Goal: Task Accomplishment & Management: Manage account settings

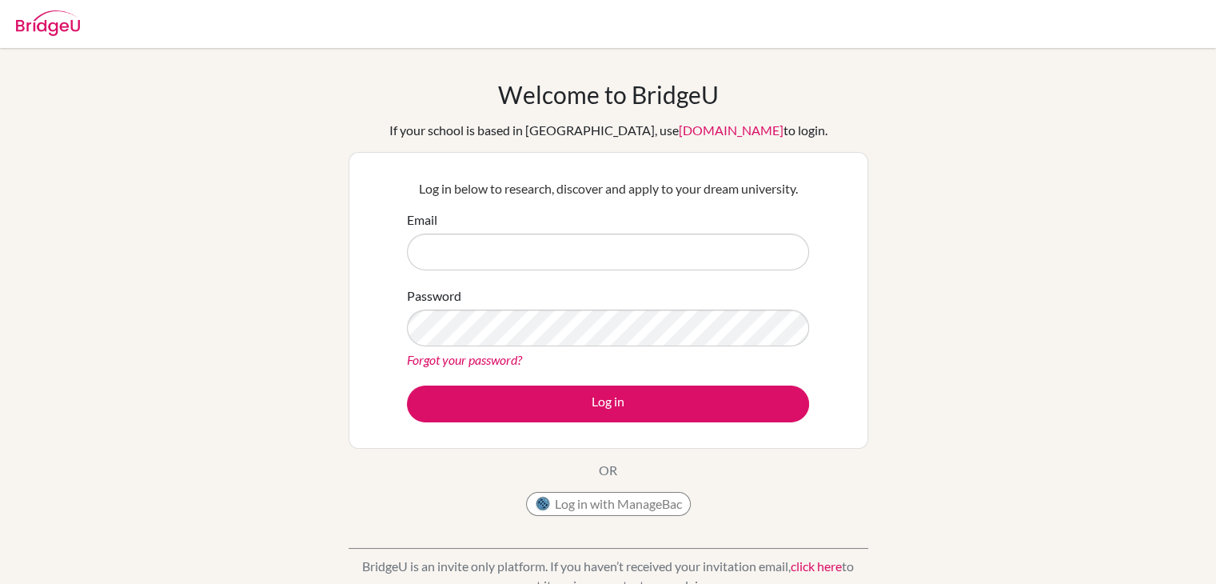
type input "[EMAIL_ADDRESS][DOMAIN_NAME]"
click at [633, 500] on button "Log in with ManageBac" at bounding box center [608, 504] width 165 height 24
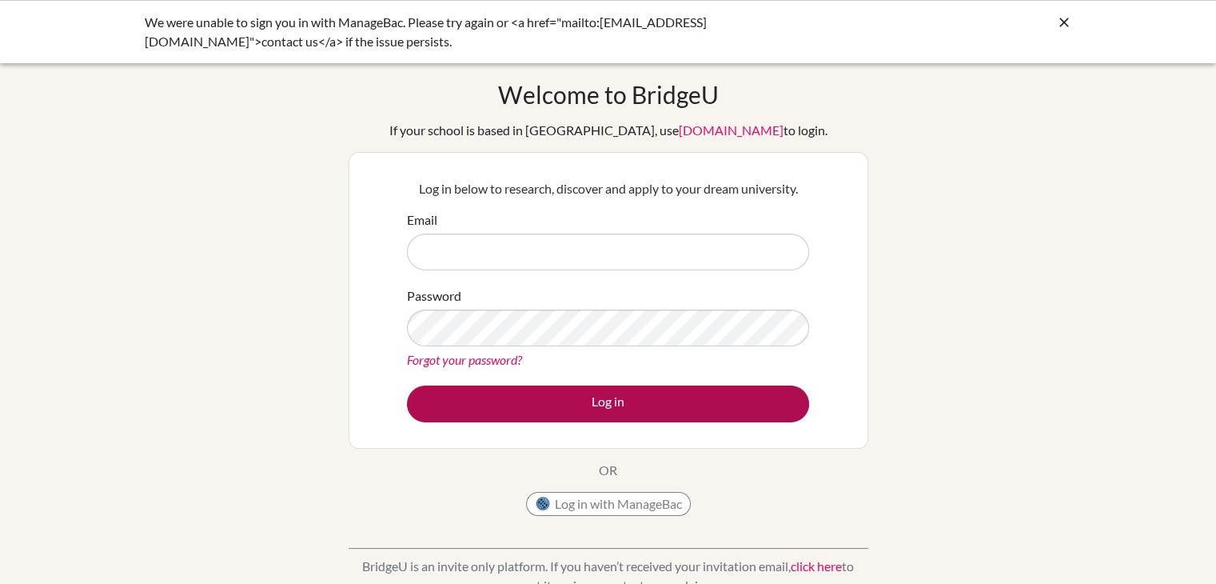
type input "[EMAIL_ADDRESS][DOMAIN_NAME]"
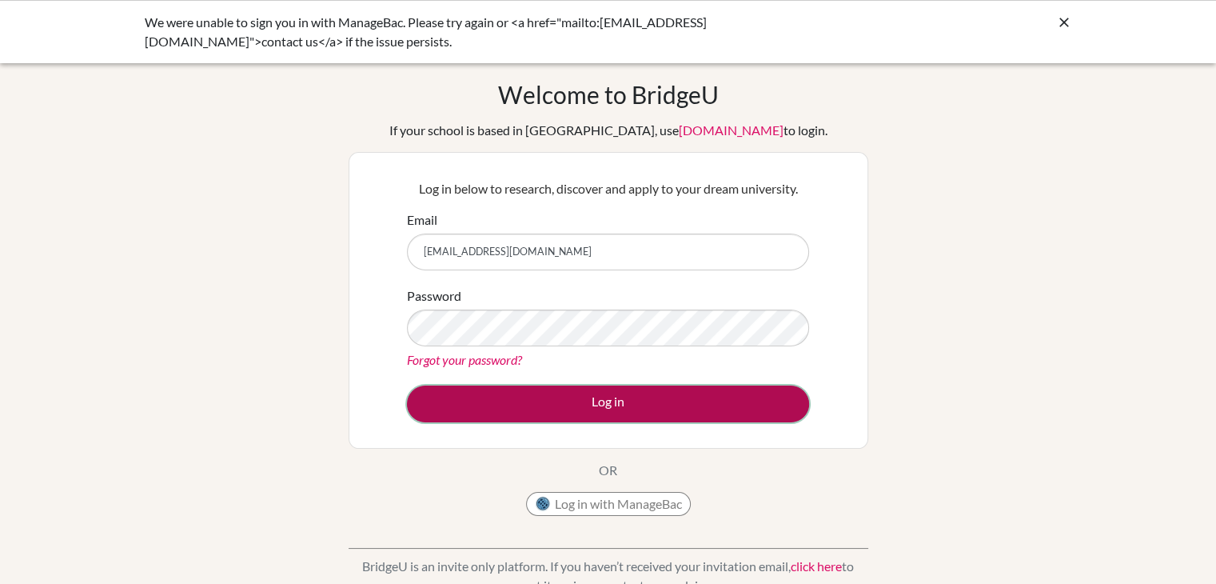
click at [657, 397] on button "Log in" at bounding box center [608, 403] width 402 height 37
